Goal: Book appointment/travel/reservation

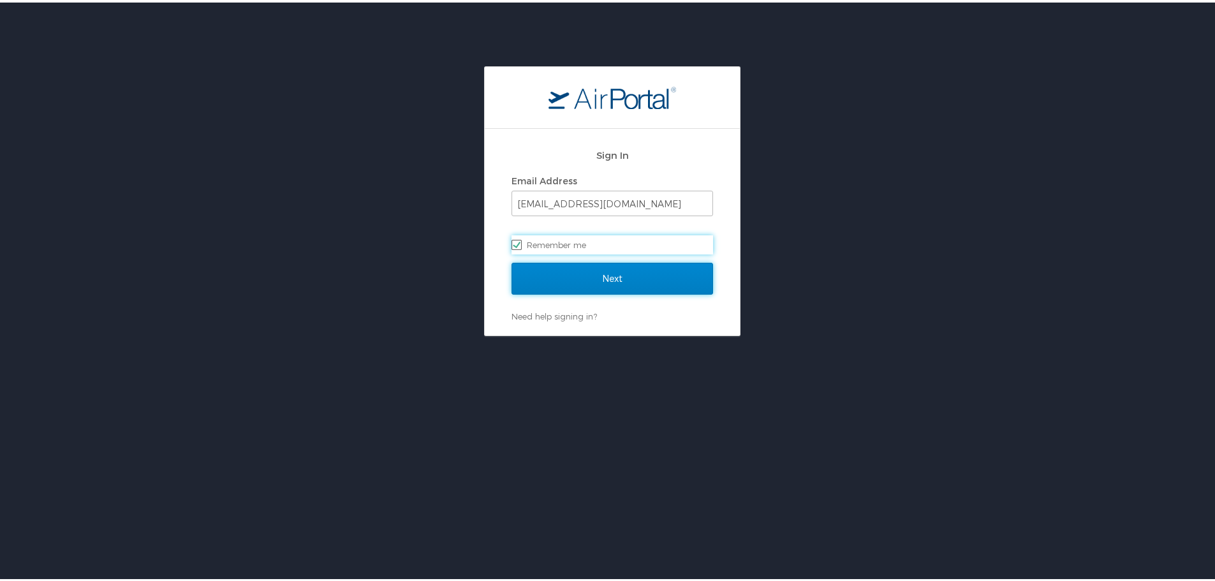
click at [589, 275] on input "Next" at bounding box center [611, 276] width 201 height 32
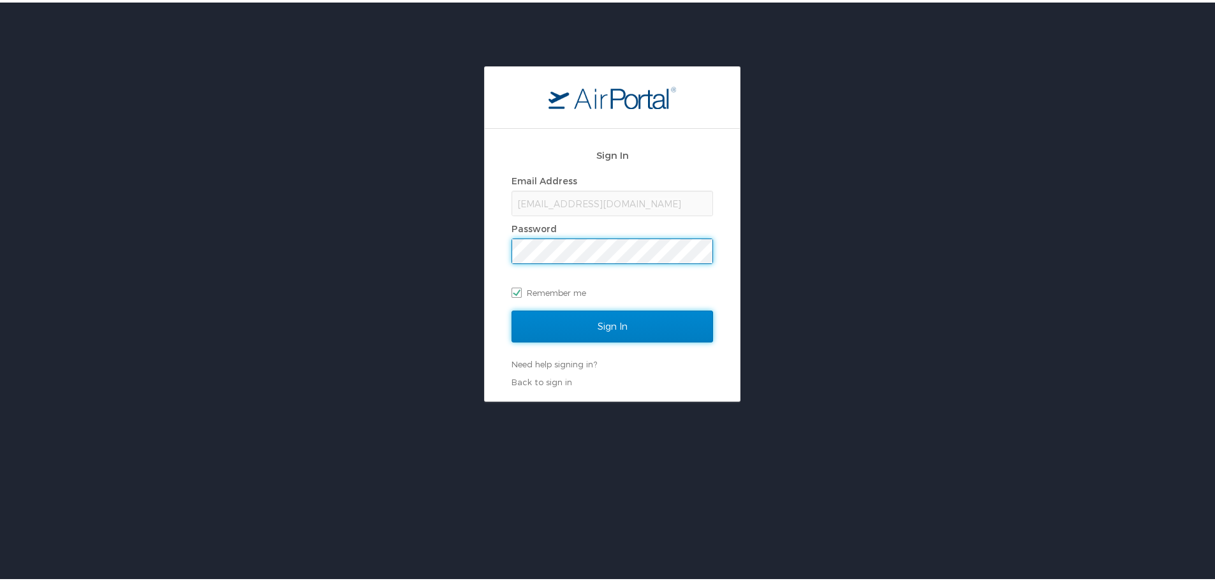
click at [610, 318] on input "Sign In" at bounding box center [611, 324] width 201 height 32
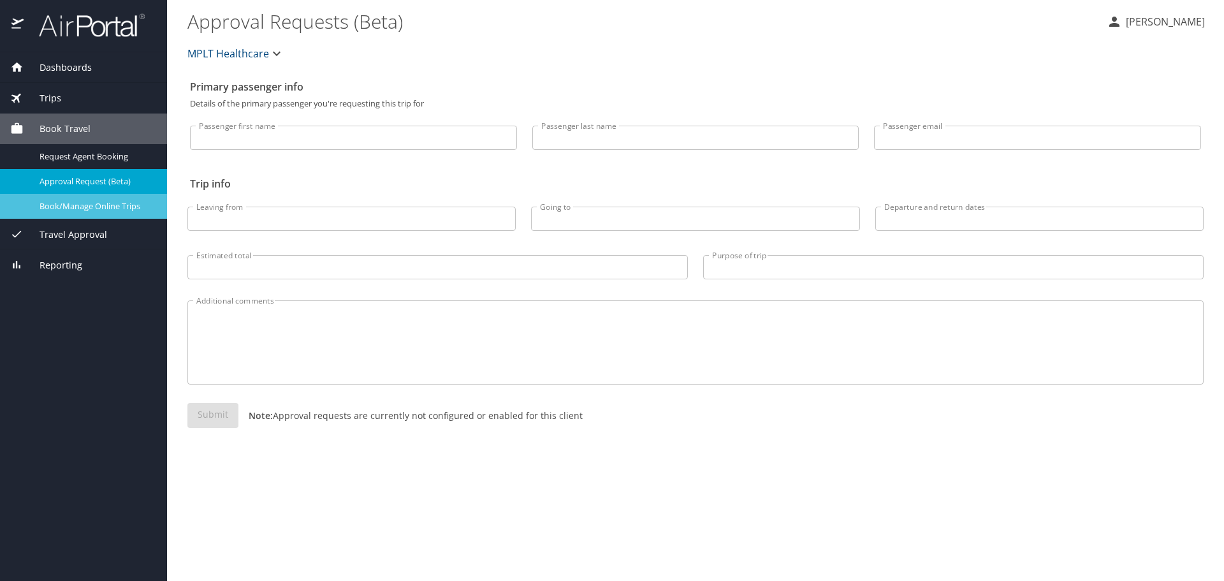
click at [89, 207] on span "Book/Manage Online Trips" at bounding box center [96, 206] width 112 height 12
click at [107, 201] on span "Book/Manage Online Trips" at bounding box center [96, 206] width 112 height 12
